Goal: Information Seeking & Learning: Learn about a topic

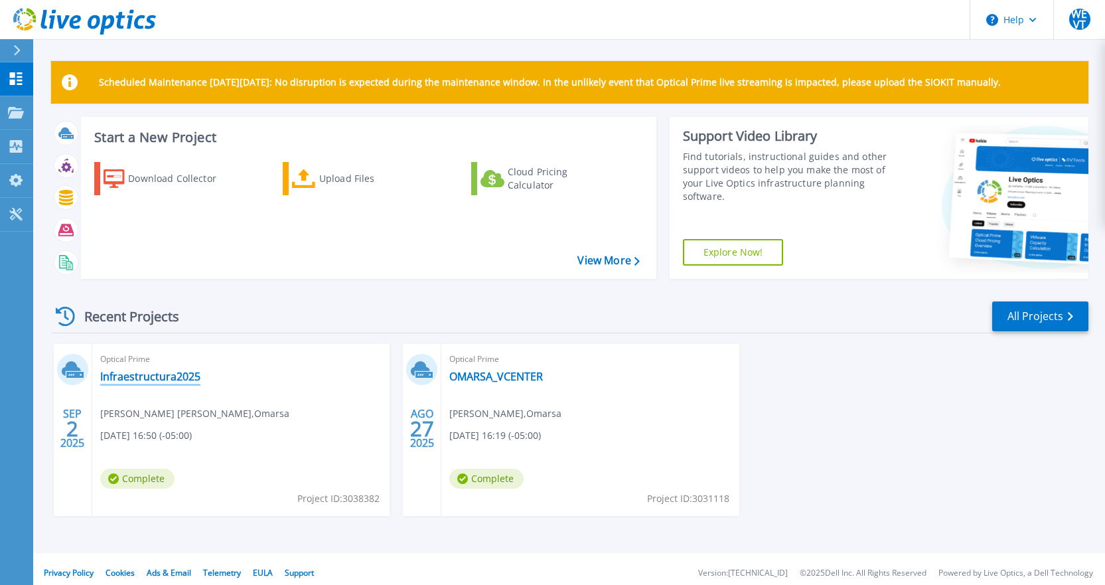
click at [127, 373] on link "Infraestructura2025" at bounding box center [150, 376] width 100 height 13
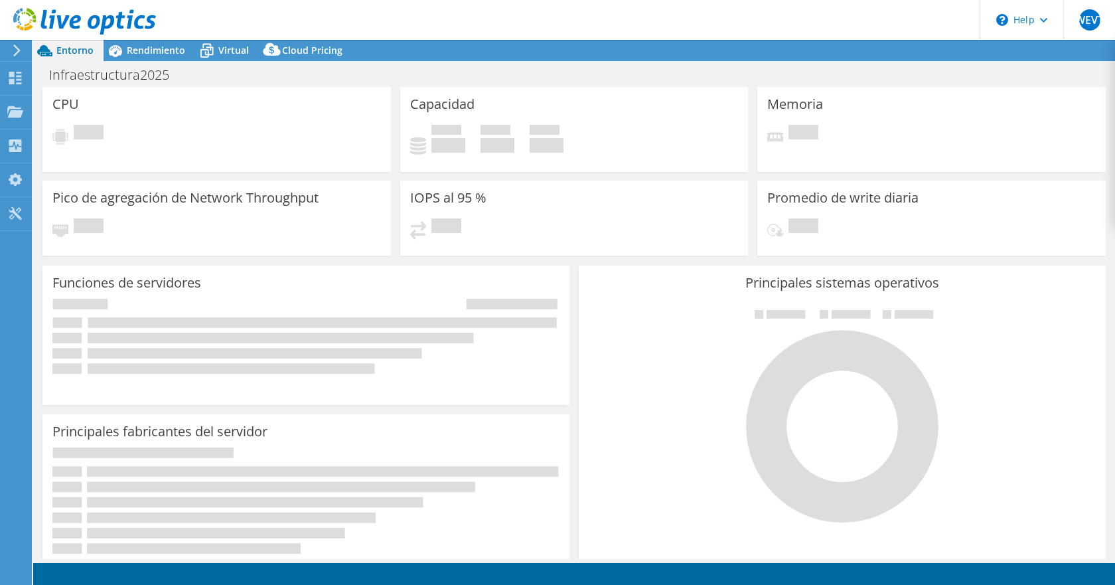
select select "SouthAmerica"
select select "USD"
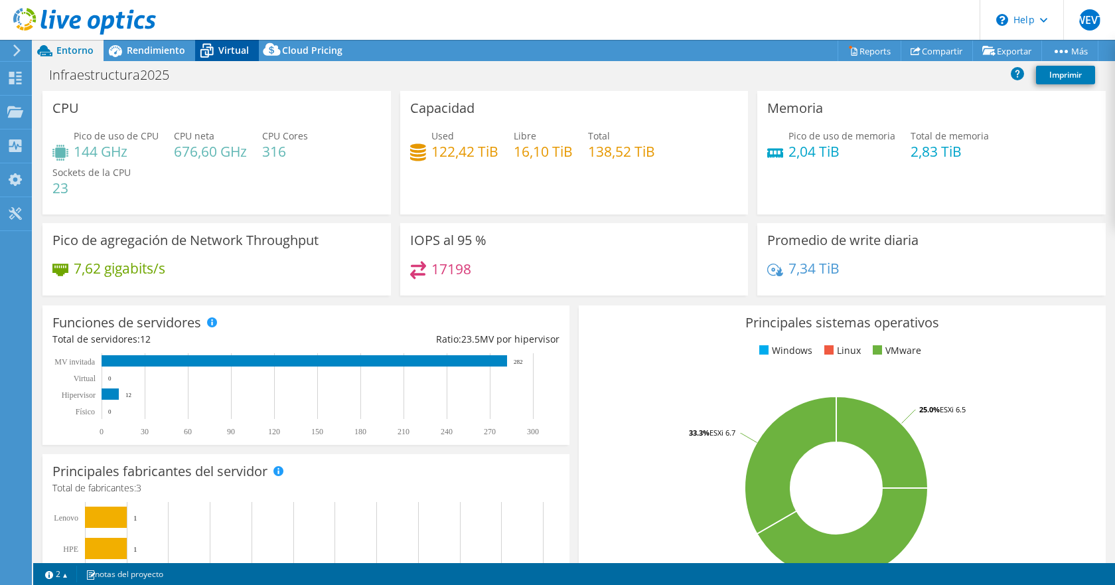
click at [224, 42] on div "Virtual" at bounding box center [227, 50] width 64 height 21
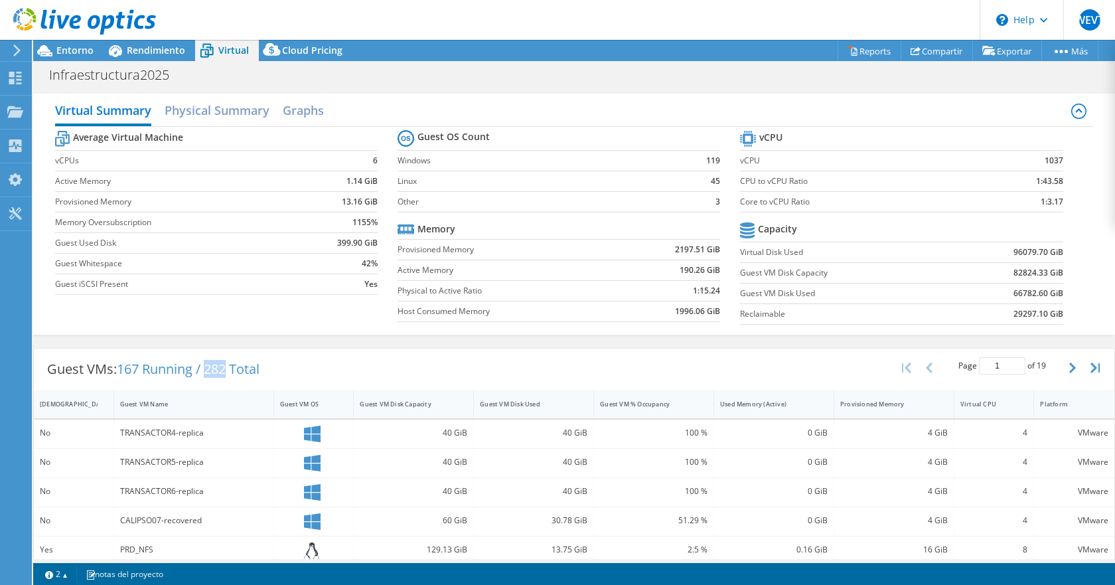
drag, startPoint x: 223, startPoint y: 370, endPoint x: 232, endPoint y: 370, distance: 9.3
click at [232, 370] on span "167 Running / 282 Total" at bounding box center [188, 369] width 143 height 18
drag, startPoint x: 130, startPoint y: 372, endPoint x: 271, endPoint y: 367, distance: 140.7
click at [271, 367] on div "Guest VMs: 167 Running / 282 Total" at bounding box center [153, 368] width 239 height 41
copy span "167 Running / 282 Total"
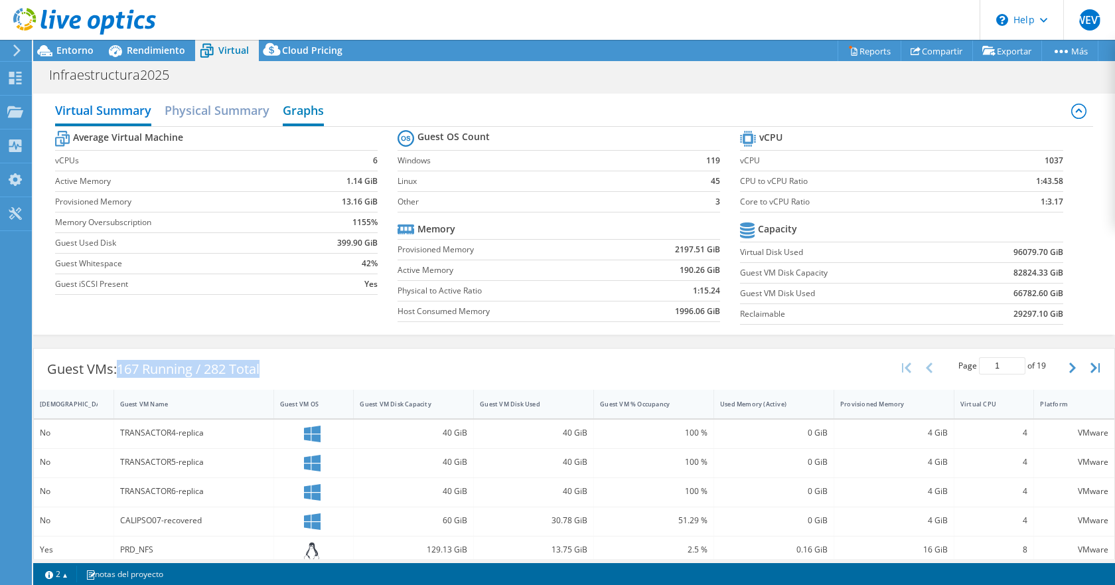
click at [299, 116] on h2 "Graphs" at bounding box center [303, 111] width 41 height 29
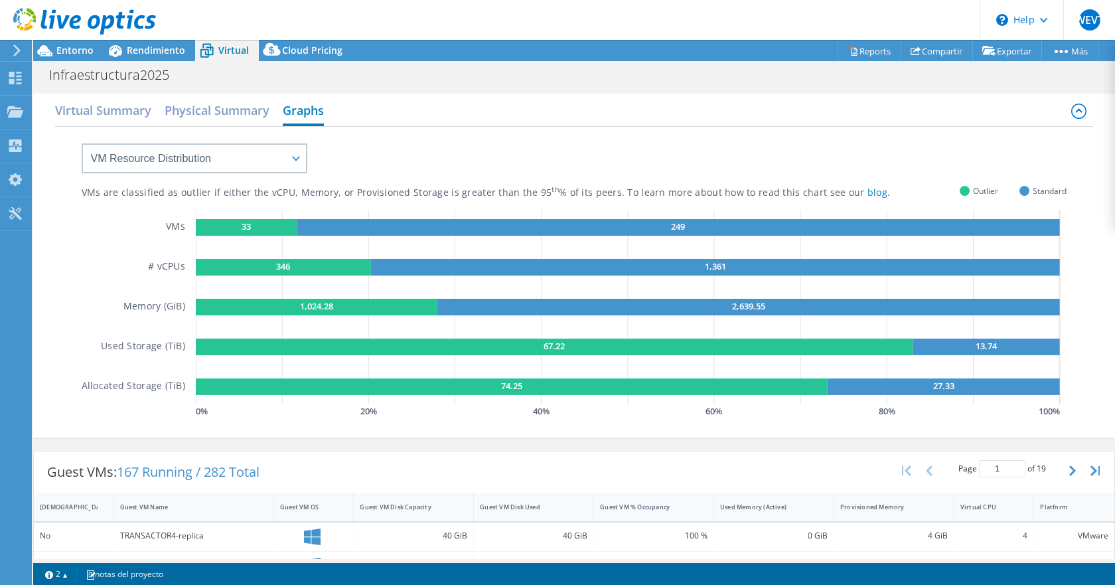
click at [301, 112] on h2 "Graphs" at bounding box center [303, 111] width 41 height 29
click at [255, 113] on h2 "Physical Summary" at bounding box center [217, 111] width 105 height 29
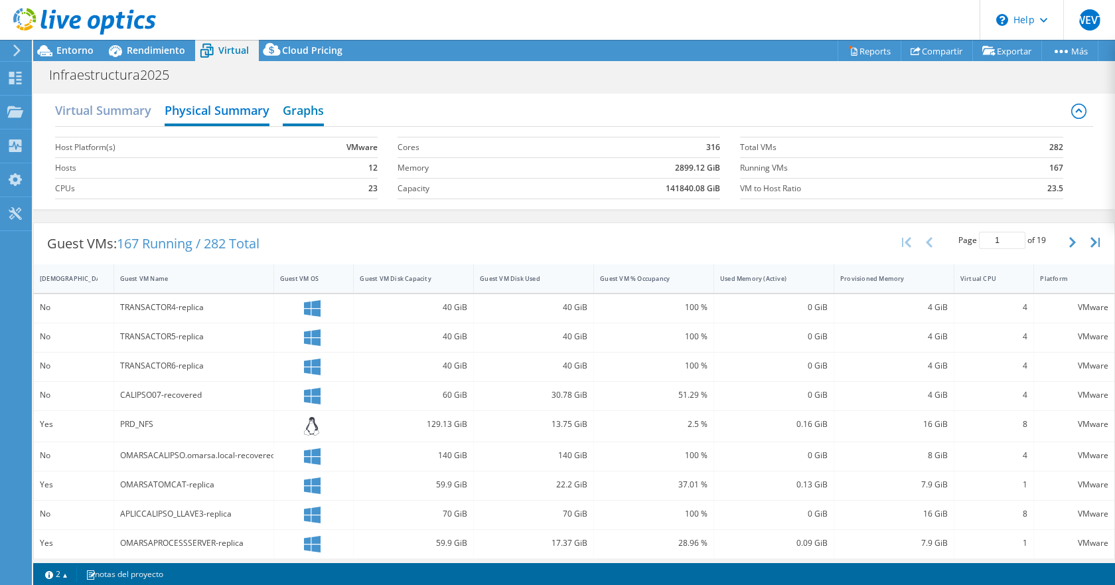
click at [300, 107] on h2 "Graphs" at bounding box center [303, 111] width 41 height 29
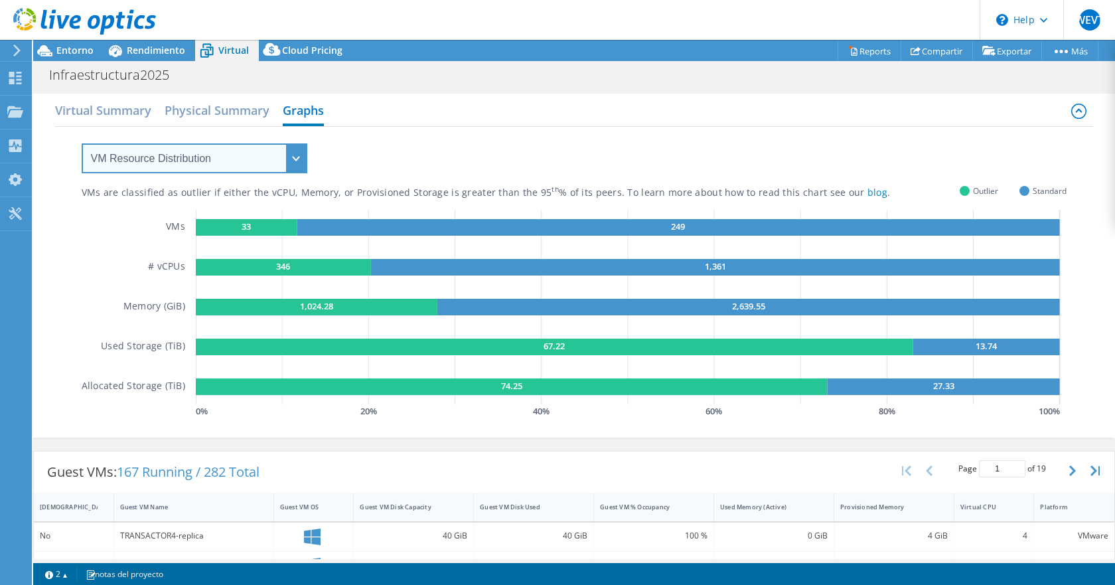
click at [270, 153] on select "VM Resource Distribution Provisioning Contrast Over Provisioning" at bounding box center [195, 158] width 226 height 30
click at [82, 143] on select "VM Resource Distribution Provisioning Contrast Over Provisioning" at bounding box center [195, 158] width 226 height 30
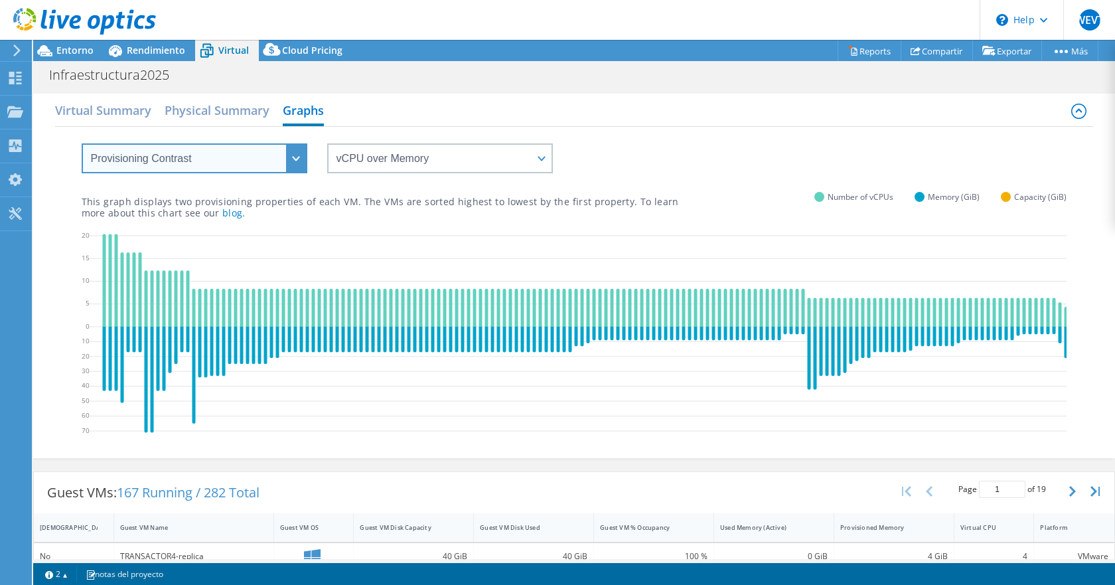
drag, startPoint x: 251, startPoint y: 161, endPoint x: 245, endPoint y: 168, distance: 9.4
click at [251, 161] on select "VM Resource Distribution Provisioning Contrast Over Provisioning" at bounding box center [195, 158] width 226 height 30
select select "Over Provisioning"
click at [82, 143] on select "VM Resource Distribution Provisioning Contrast Over Provisioning" at bounding box center [195, 158] width 226 height 30
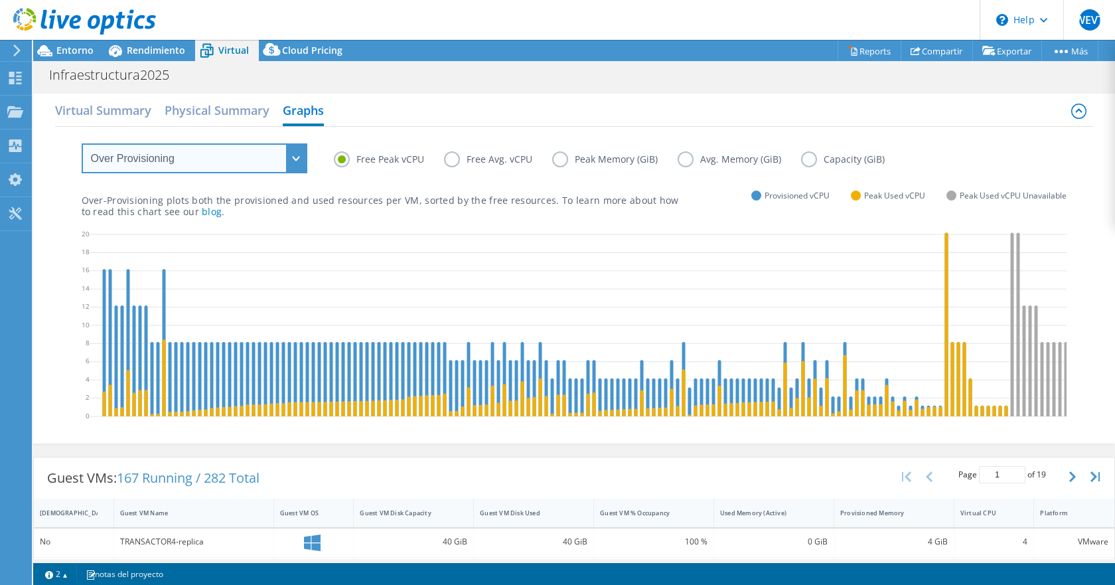
drag, startPoint x: 216, startPoint y: 159, endPoint x: 215, endPoint y: 165, distance: 6.8
click at [217, 159] on select "VM Resource Distribution Provisioning Contrast Over Provisioning" at bounding box center [195, 158] width 226 height 30
click at [585, 133] on div "Free Peak vCPU Free Avg. vCPU Peak Memory (GiB) Avg. Memory (GiB) Capacity (GiB)" at bounding box center [574, 149] width 985 height 45
click at [567, 157] on label "Peak Memory (GiB)" at bounding box center [614, 159] width 125 height 16
click at [0, 0] on input "Peak Memory (GiB)" at bounding box center [0, 0] width 0 height 0
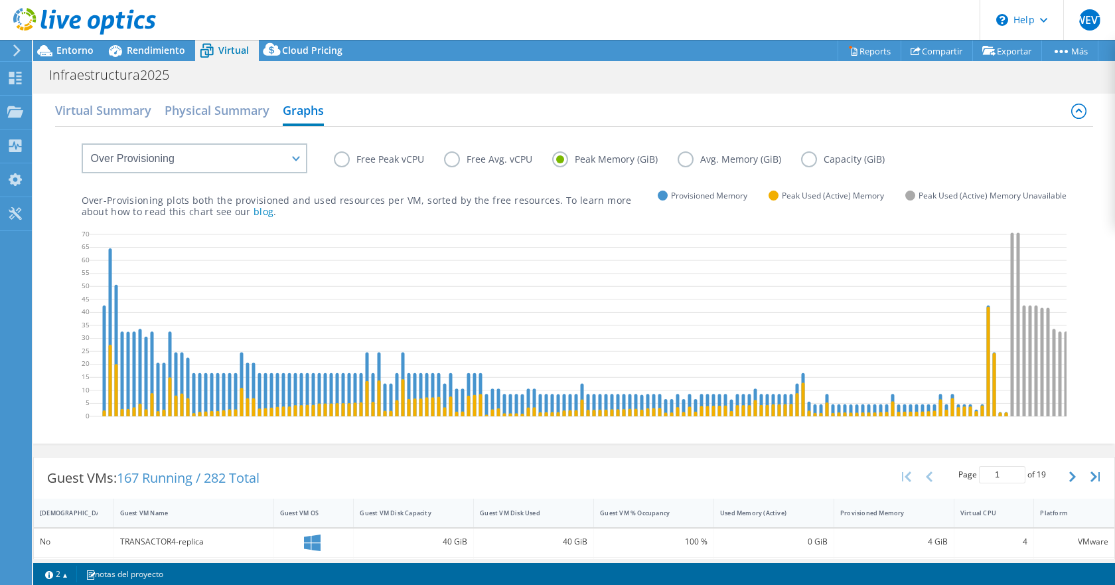
click at [687, 157] on label "Avg. Memory (GiB)" at bounding box center [738, 159] width 123 height 16
click at [0, 0] on input "Avg. Memory (GiB)" at bounding box center [0, 0] width 0 height 0
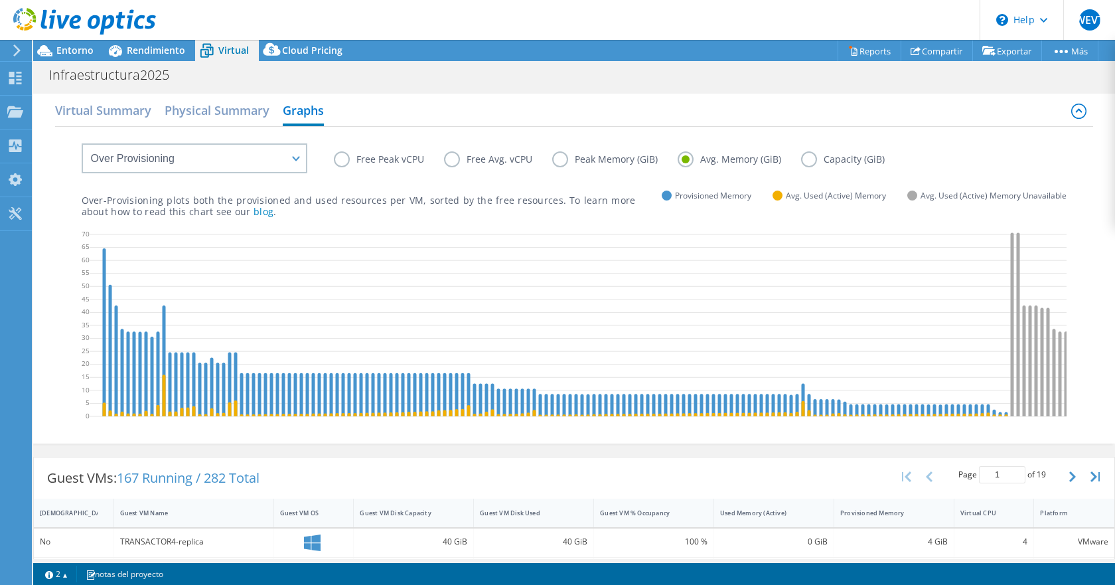
click at [562, 161] on label "Peak Memory (GiB)" at bounding box center [614, 159] width 125 height 16
click at [0, 0] on input "Peak Memory (GiB)" at bounding box center [0, 0] width 0 height 0
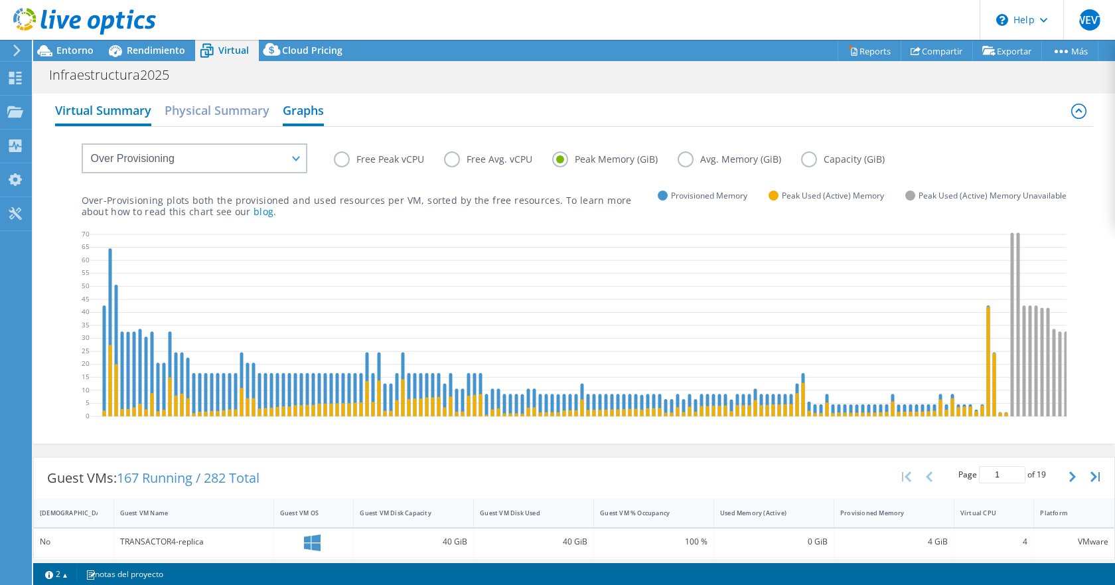
click at [94, 113] on h2 "Virtual Summary" at bounding box center [103, 111] width 96 height 29
